Goal: Task Accomplishment & Management: Use online tool/utility

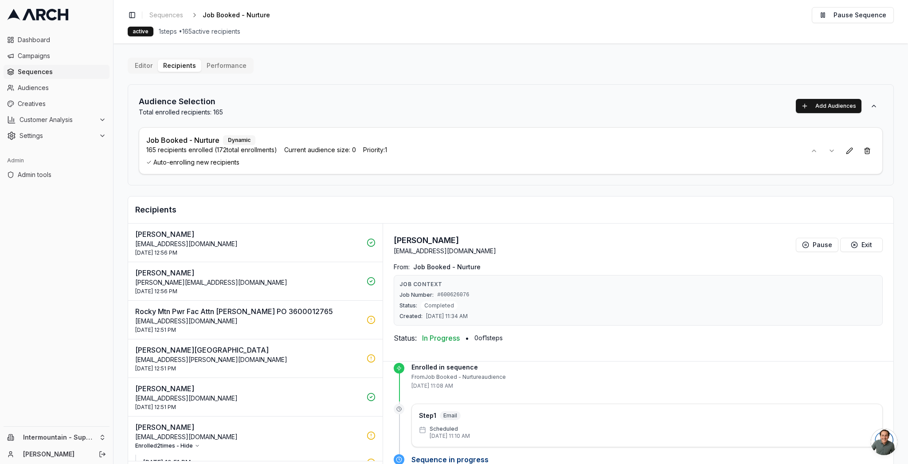
click at [141, 66] on button "Editor" at bounding box center [143, 65] width 28 height 12
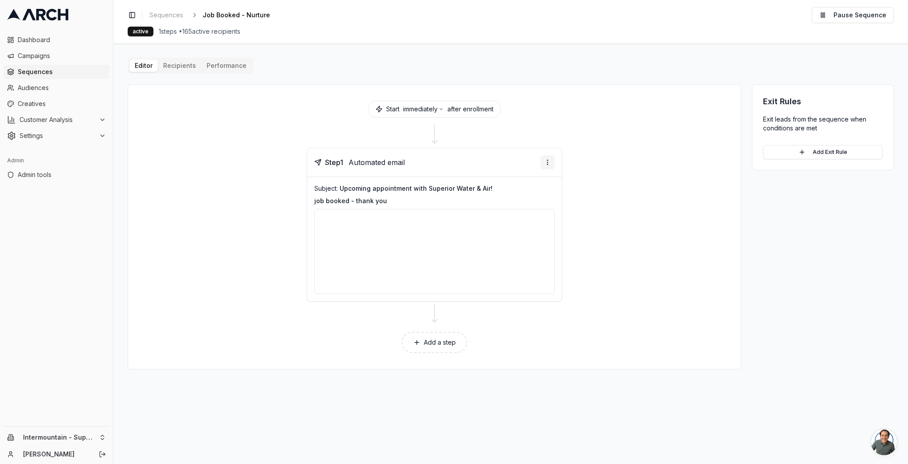
click at [551, 163] on html "Dashboard Campaigns Sequences Audiences Creatives Customer Analysis Settings Ad…" at bounding box center [454, 232] width 908 height 464
click at [527, 195] on div "Send email preview" at bounding box center [520, 195] width 65 height 14
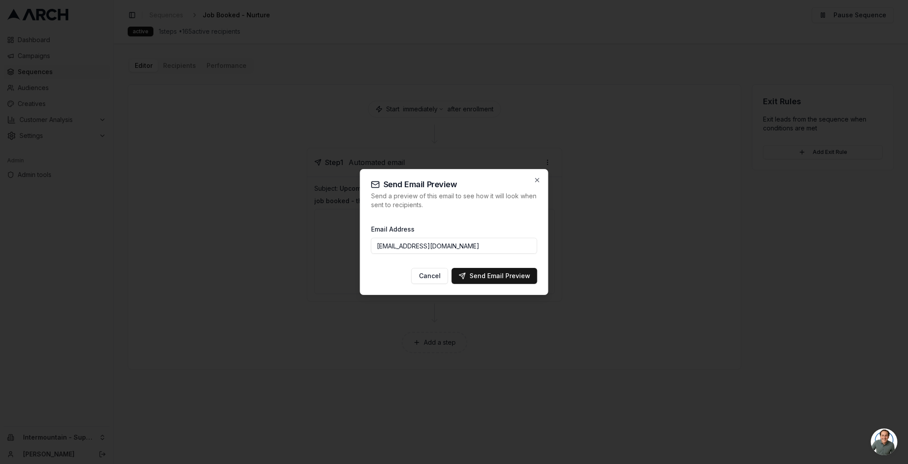
click at [394, 248] on input "[EMAIL_ADDRESS][DOMAIN_NAME]" at bounding box center [454, 246] width 166 height 16
click at [489, 282] on button "Send Email Preview" at bounding box center [495, 276] width 86 height 16
type input "[EMAIL_ADDRESS][DOMAIN_NAME]"
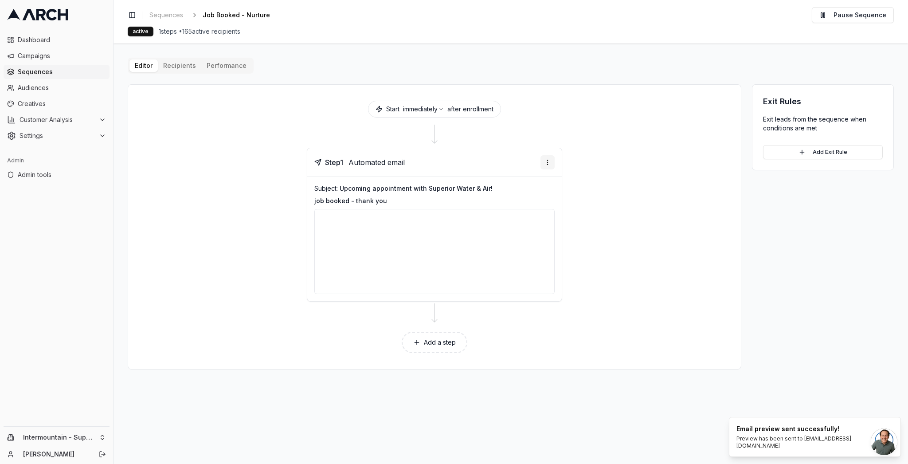
click at [548, 159] on html "Dashboard Campaigns Sequences Audiences Creatives Customer Analysis Settings Ad…" at bounding box center [454, 232] width 908 height 464
click at [540, 179] on div "Edit step" at bounding box center [520, 180] width 65 height 14
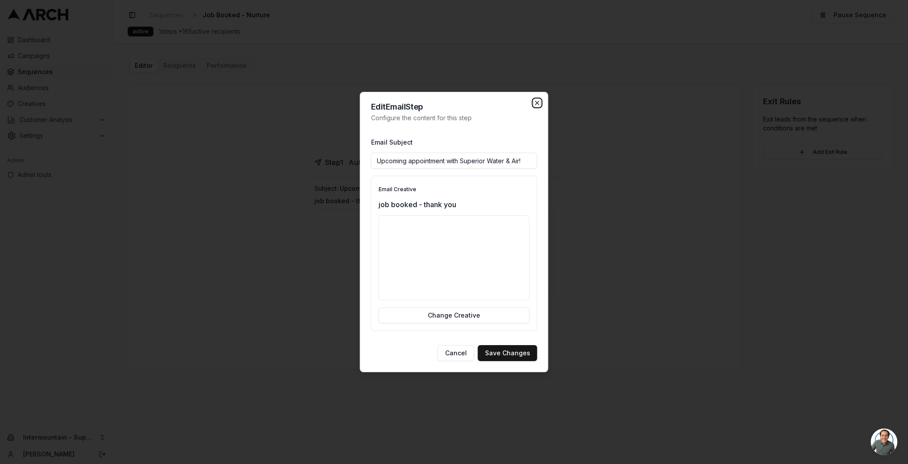
click at [538, 100] on icon "button" at bounding box center [537, 102] width 7 height 7
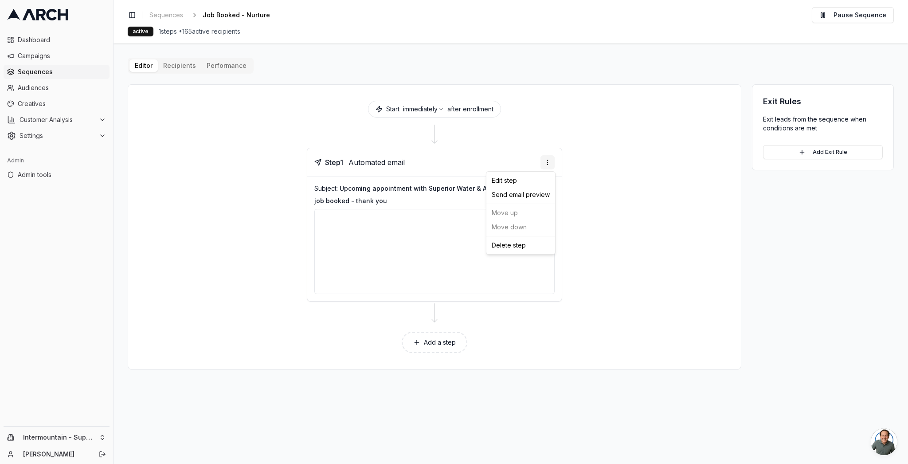
click at [549, 164] on html "Dashboard Campaigns Sequences Audiences Creatives Customer Analysis Settings Ad…" at bounding box center [454, 232] width 908 height 464
click at [542, 193] on div "Send email preview" at bounding box center [520, 195] width 65 height 14
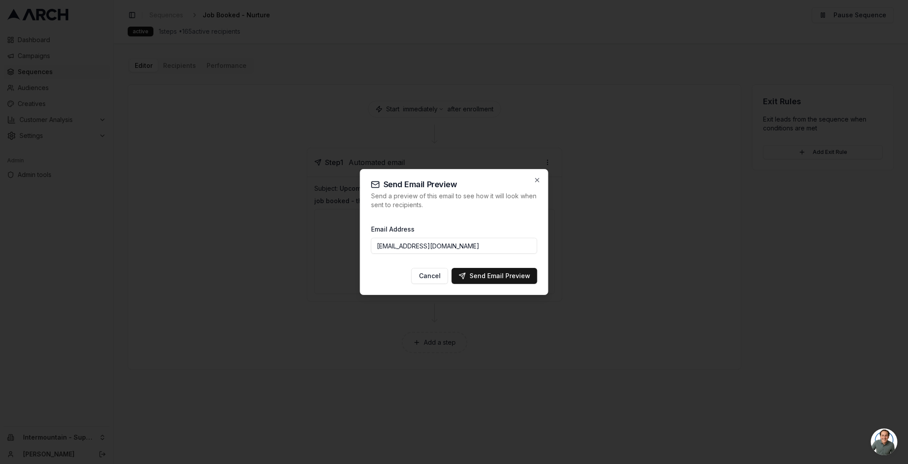
click at [393, 245] on input "[EMAIL_ADDRESS][DOMAIN_NAME]" at bounding box center [454, 246] width 166 height 16
type input "[EMAIL_ADDRESS][DOMAIN_NAME]"
